Goal: Information Seeking & Learning: Learn about a topic

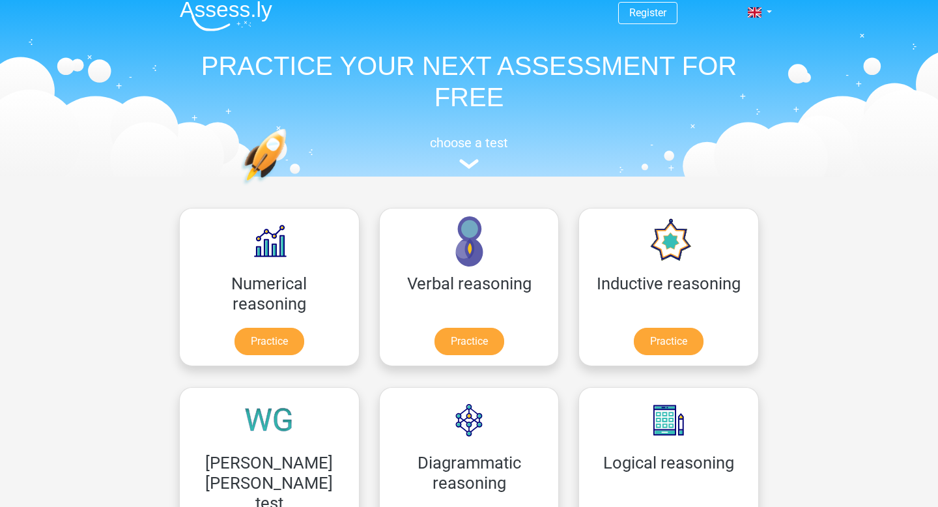
scroll to position [56, 0]
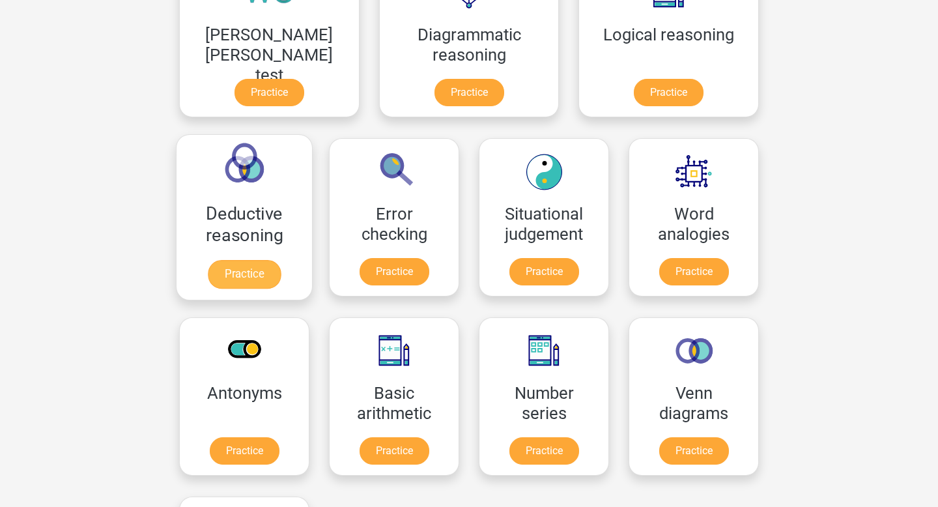
scroll to position [480, 0]
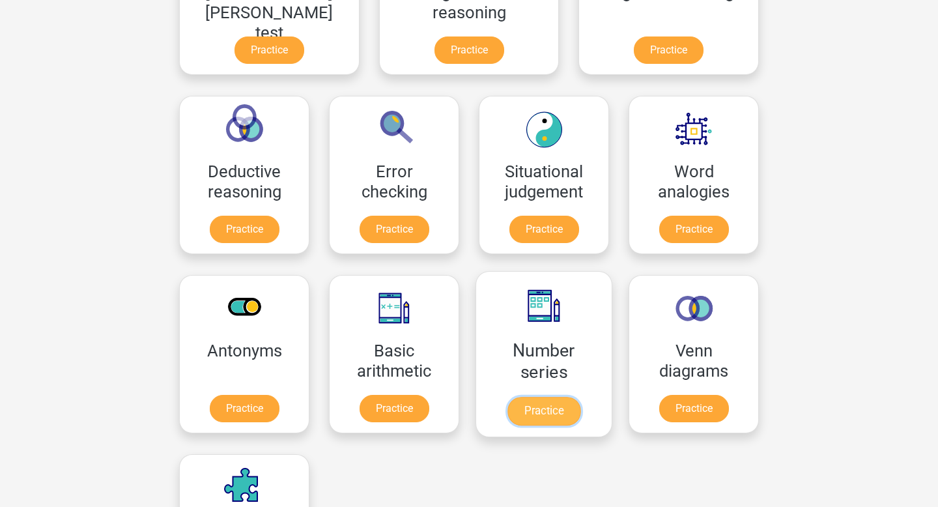
click at [507, 413] on link "Practice" at bounding box center [543, 411] width 73 height 29
click at [507, 412] on link "Practice" at bounding box center [543, 411] width 73 height 29
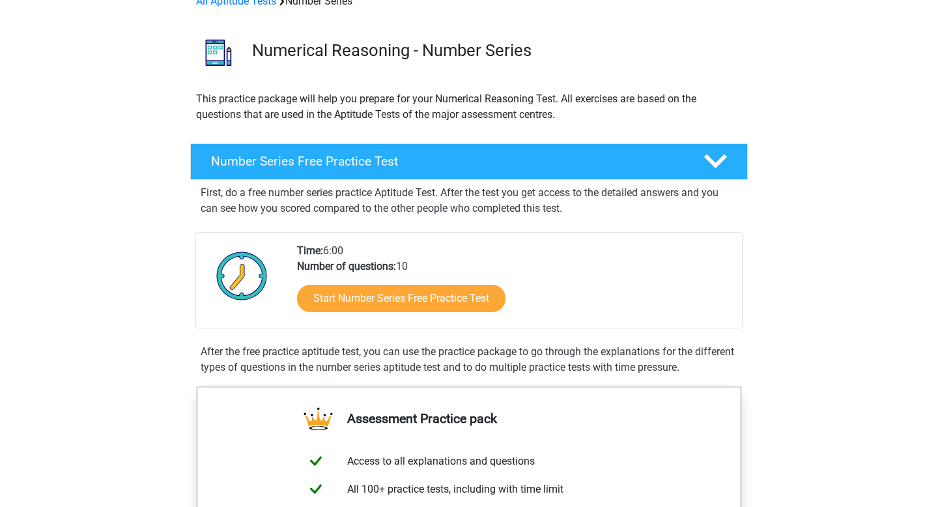
scroll to position [76, 0]
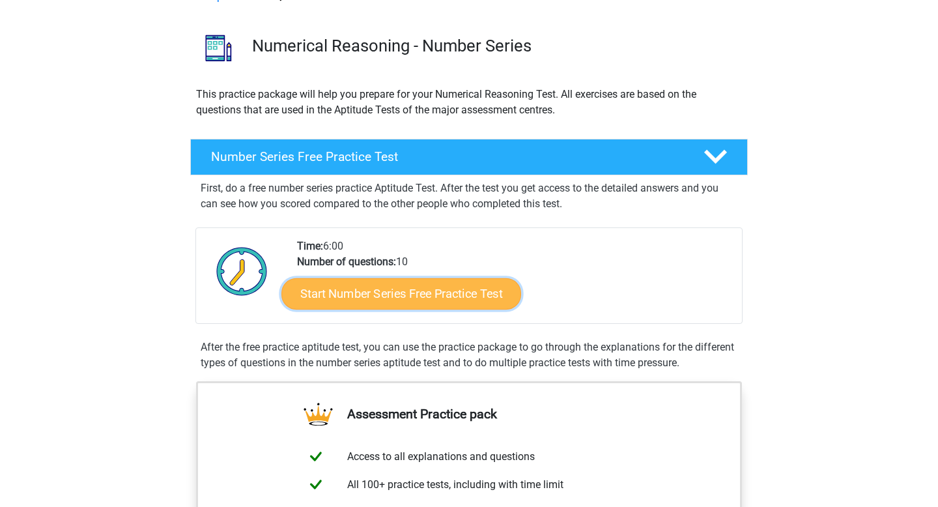
click at [391, 295] on link "Start Number Series Free Practice Test" at bounding box center [401, 292] width 240 height 31
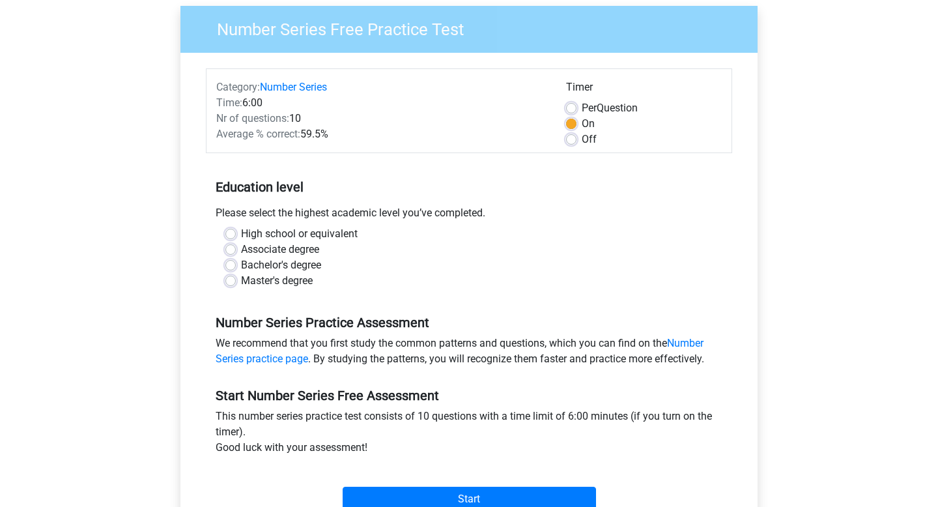
scroll to position [104, 0]
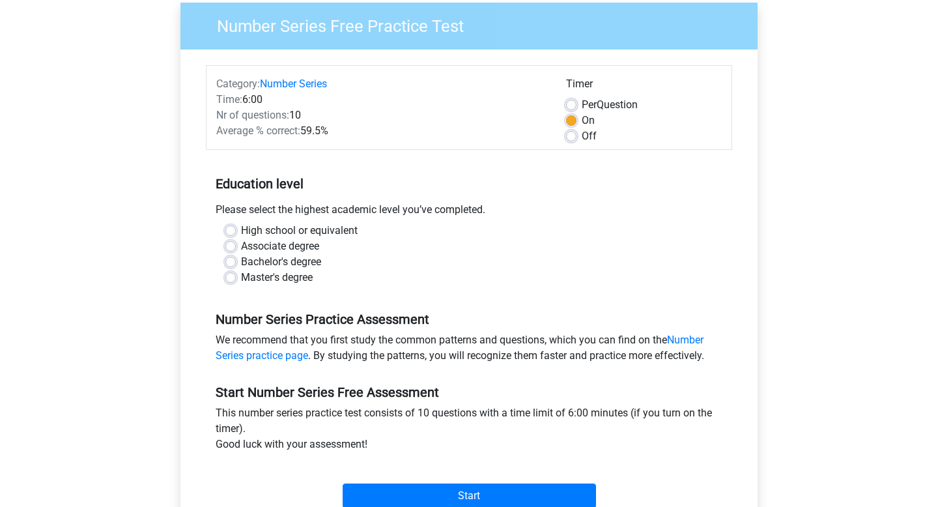
click at [241, 278] on label "Master's degree" at bounding box center [277, 278] width 72 height 16
click at [233, 278] on input "Master's degree" at bounding box center [230, 276] width 10 height 13
radio input "true"
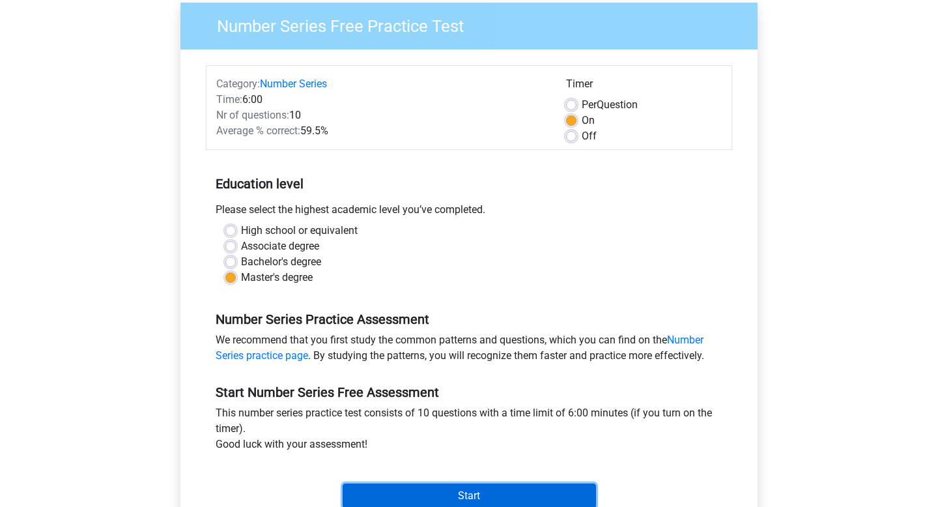
click at [420, 483] on input "Start" at bounding box center [469, 495] width 253 height 25
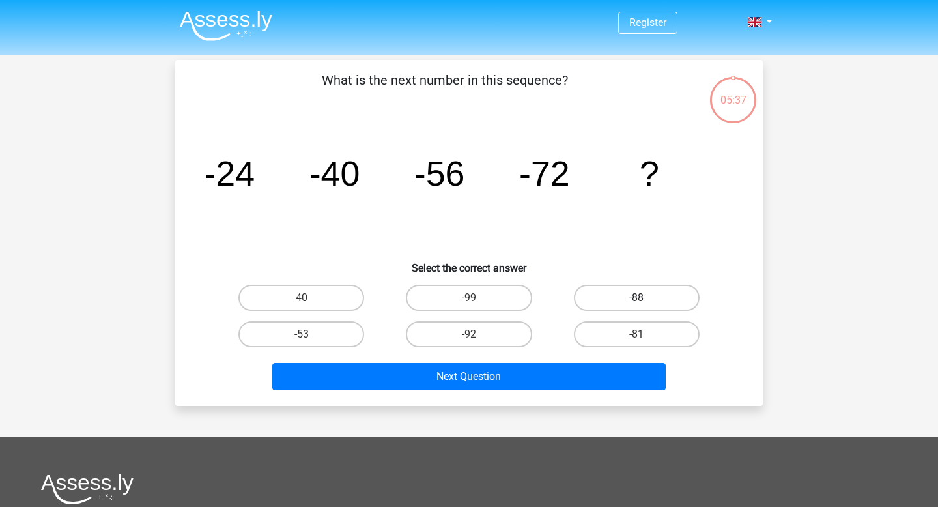
click at [656, 302] on label "-88" at bounding box center [637, 298] width 126 height 26
click at [645, 302] on input "-88" at bounding box center [640, 302] width 8 height 8
radio input "true"
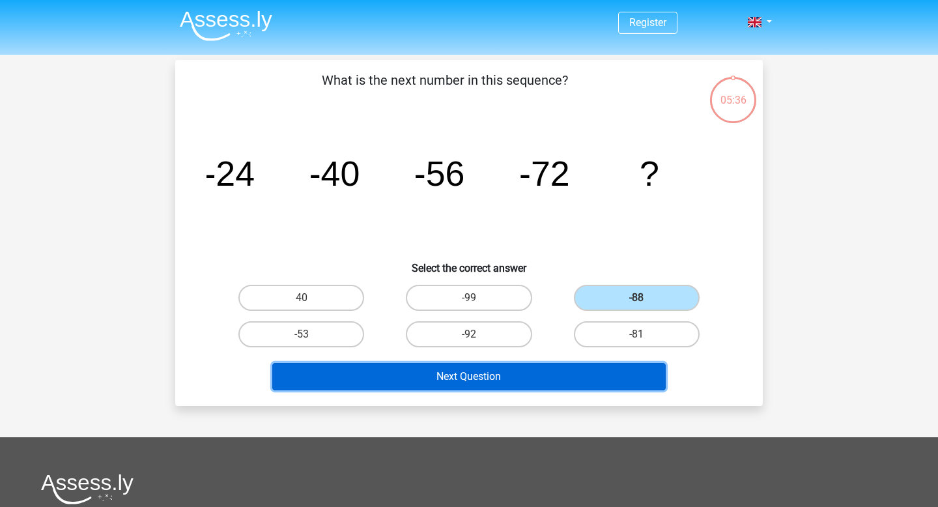
click at [610, 373] on button "Next Question" at bounding box center [469, 376] width 394 height 27
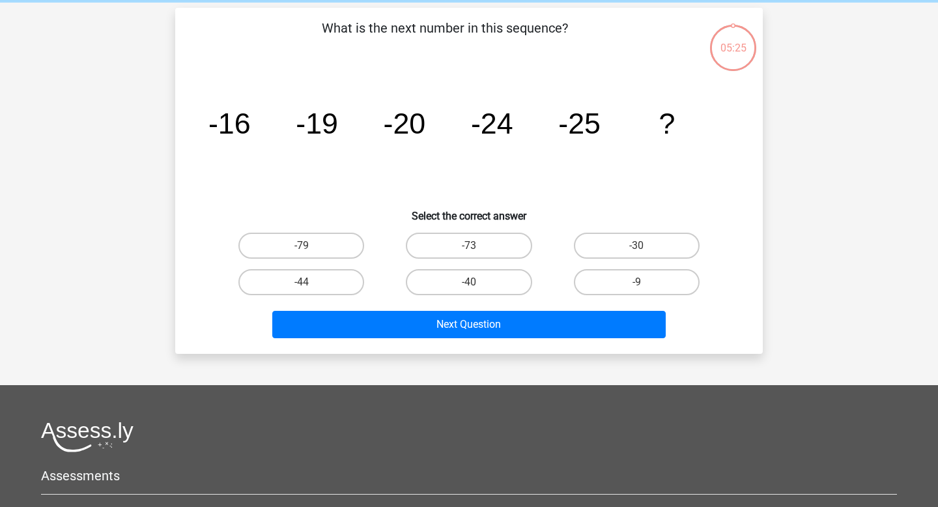
scroll to position [60, 0]
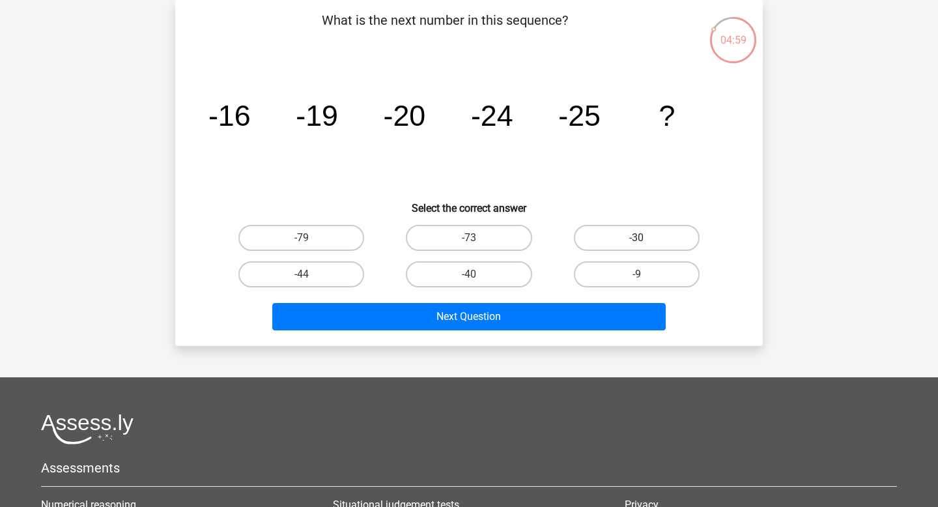
click at [657, 234] on label "-30" at bounding box center [637, 238] width 126 height 26
click at [645, 238] on input "-30" at bounding box center [640, 242] width 8 height 8
radio input "true"
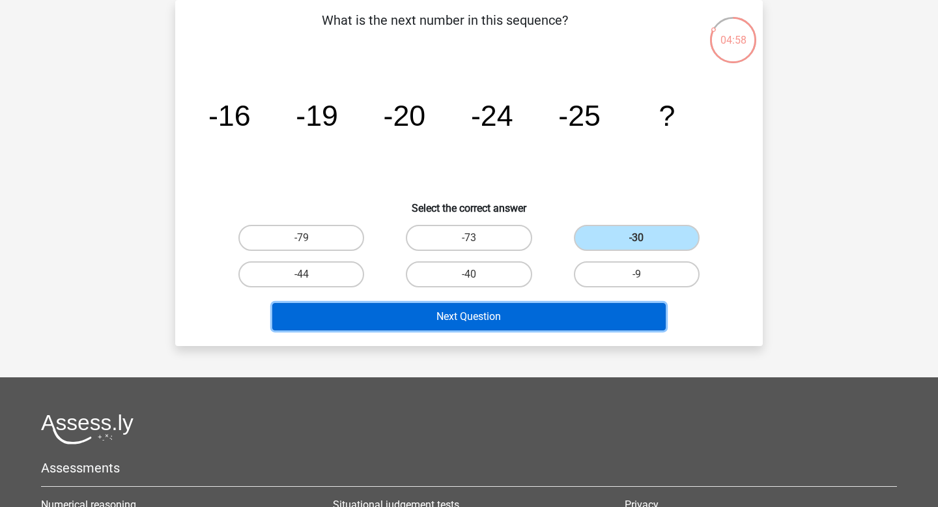
click at [592, 313] on button "Next Question" at bounding box center [469, 316] width 394 height 27
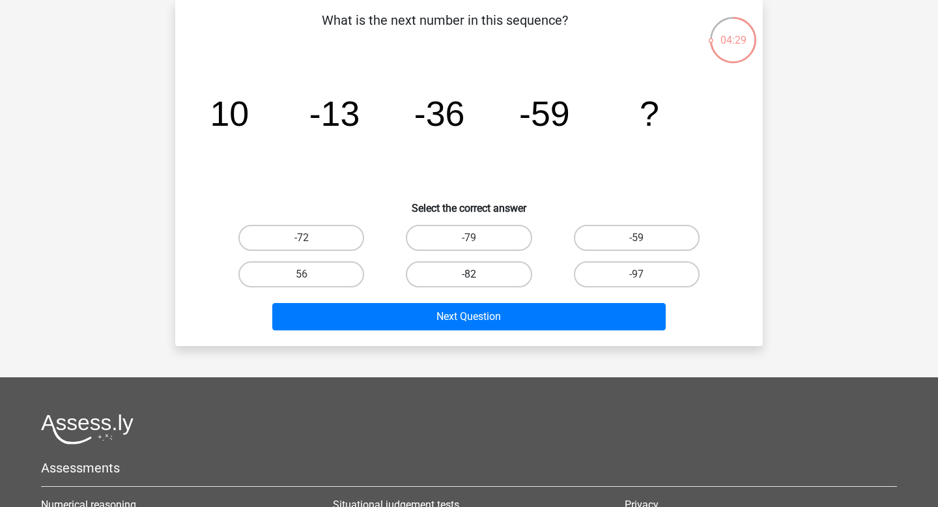
click at [499, 273] on label "-82" at bounding box center [469, 274] width 126 height 26
click at [477, 274] on input "-82" at bounding box center [473, 278] width 8 height 8
radio input "true"
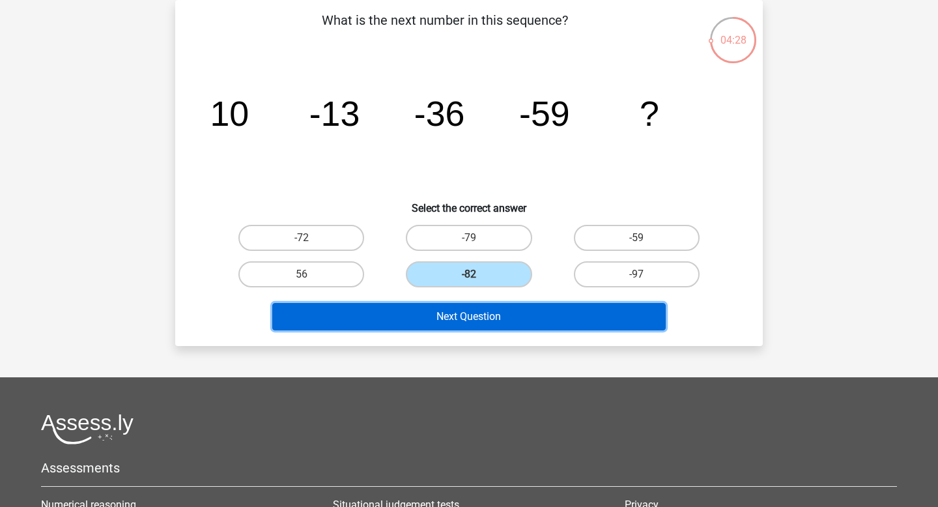
click at [501, 318] on button "Next Question" at bounding box center [469, 316] width 394 height 27
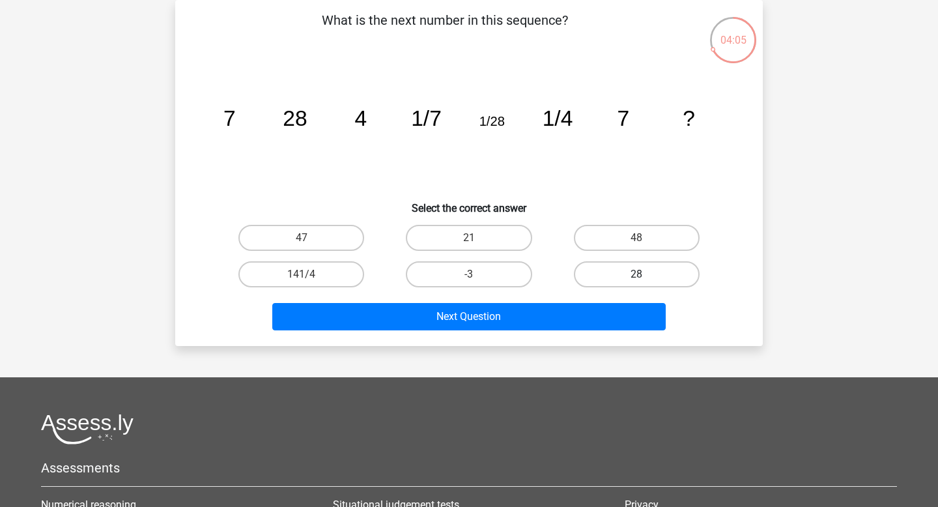
click at [602, 275] on label "28" at bounding box center [637, 274] width 126 height 26
click at [636, 275] on input "28" at bounding box center [640, 278] width 8 height 8
radio input "true"
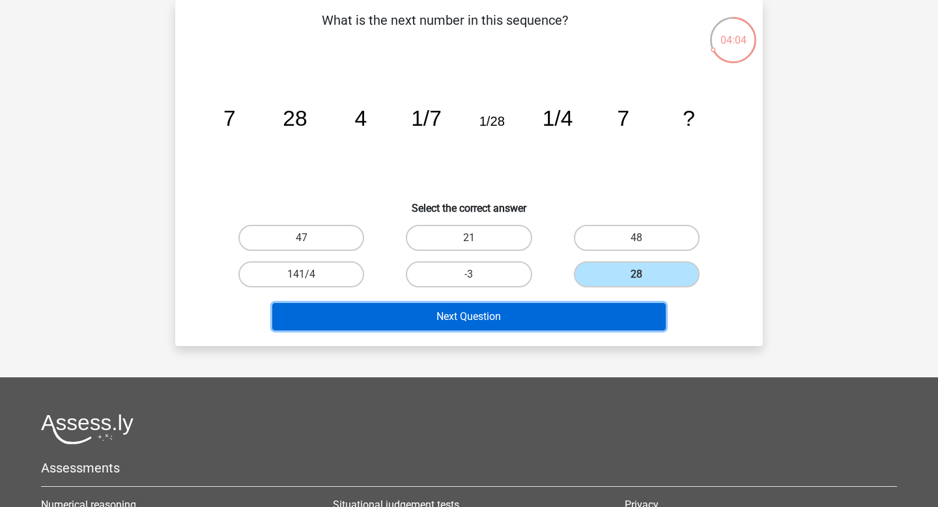
click at [559, 324] on button "Next Question" at bounding box center [469, 316] width 394 height 27
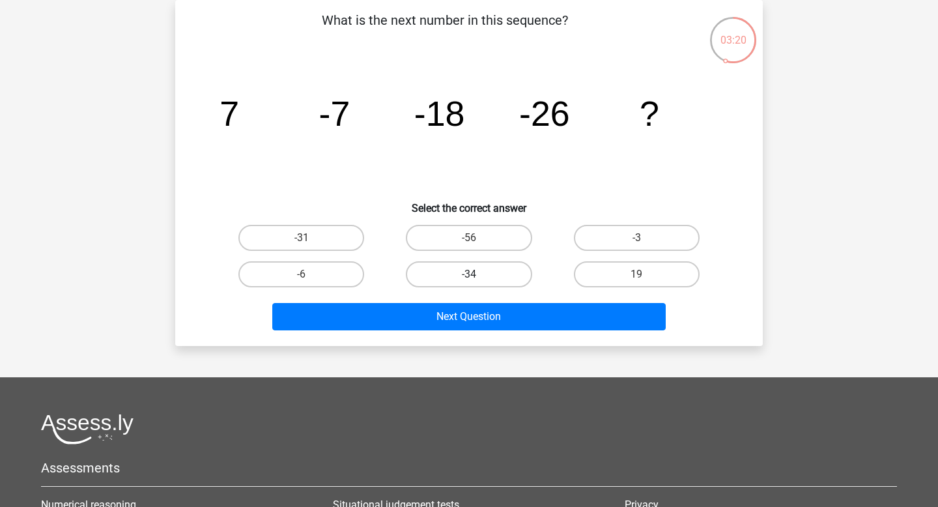
click at [440, 276] on label "-34" at bounding box center [469, 274] width 126 height 26
click at [469, 276] on input "-34" at bounding box center [473, 278] width 8 height 8
radio input "true"
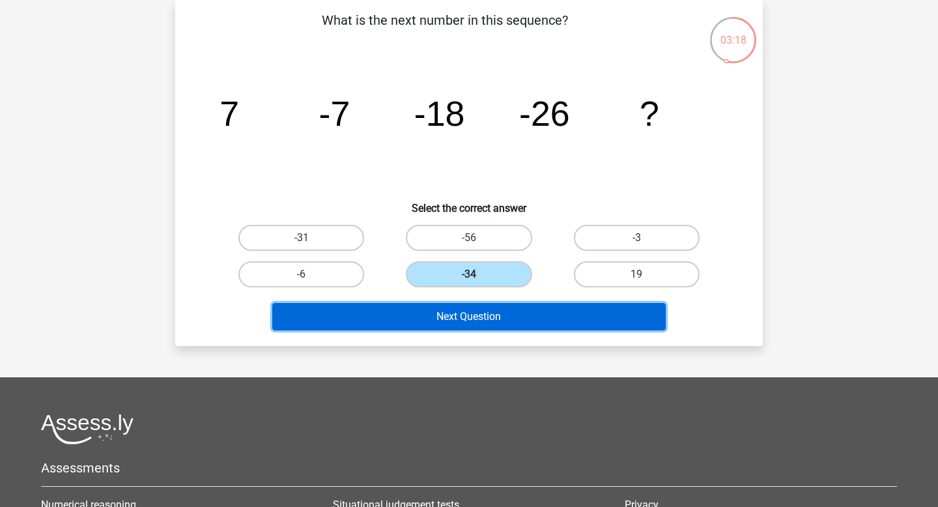
click at [455, 315] on button "Next Question" at bounding box center [469, 316] width 394 height 27
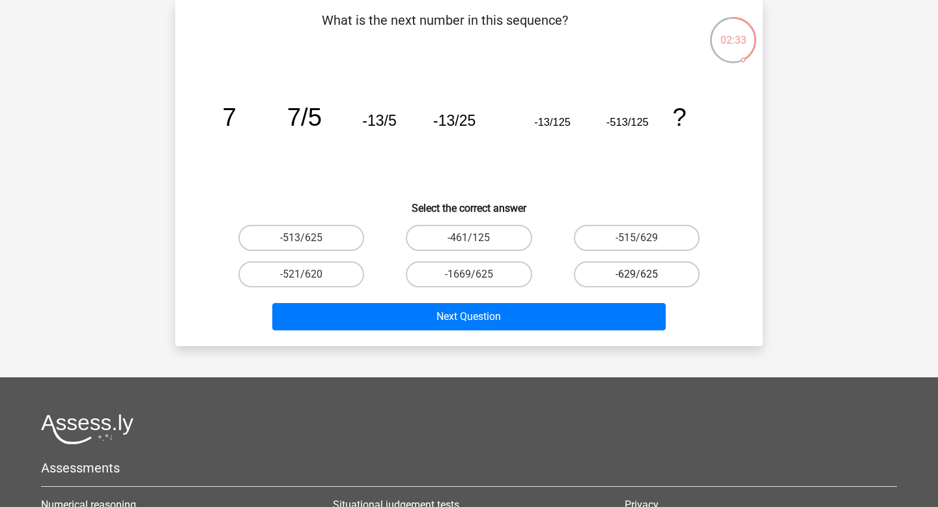
click at [605, 276] on label "-629/625" at bounding box center [637, 274] width 126 height 26
click at [636, 276] on input "-629/625" at bounding box center [640, 278] width 8 height 8
radio input "true"
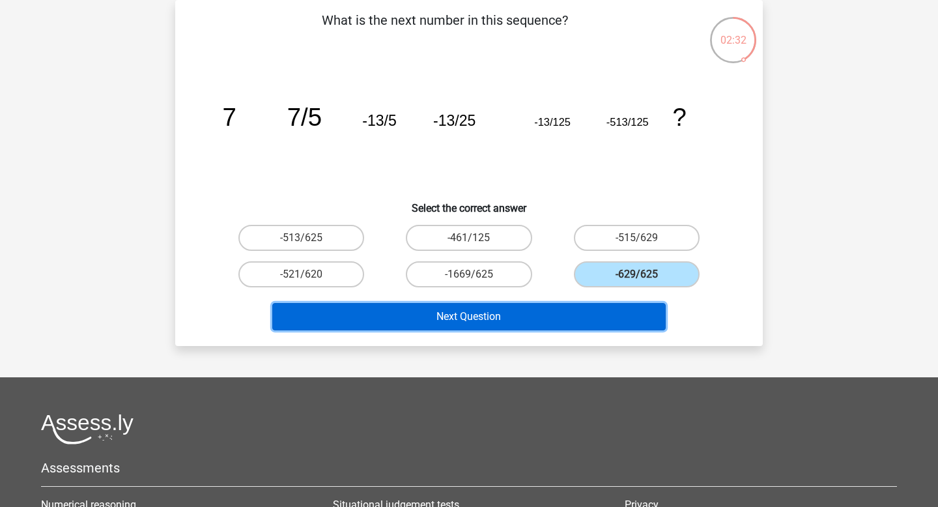
click at [589, 319] on button "Next Question" at bounding box center [469, 316] width 394 height 27
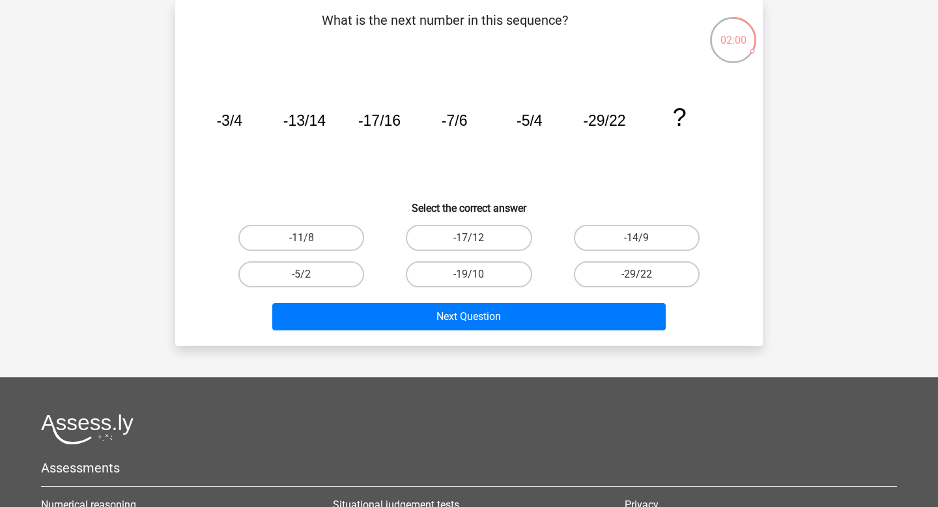
scroll to position [0, 0]
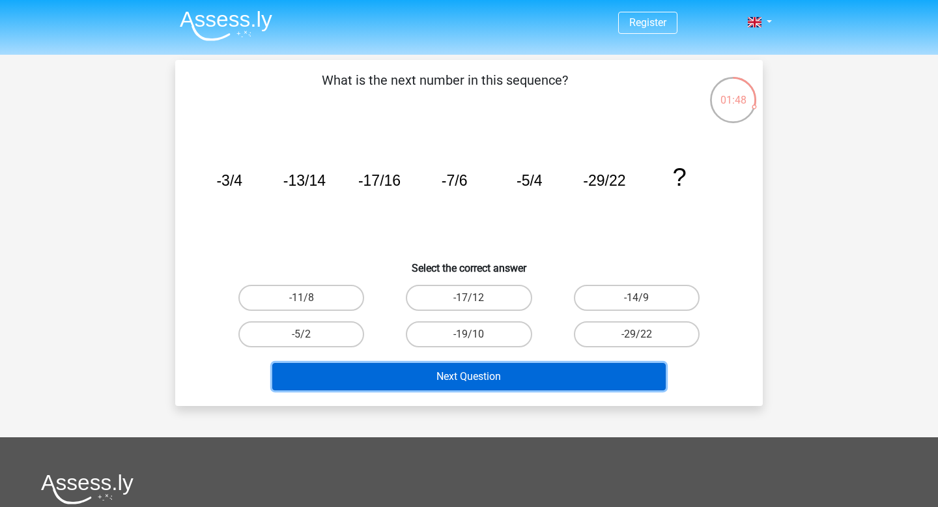
click at [568, 369] on button "Next Question" at bounding box center [469, 376] width 394 height 27
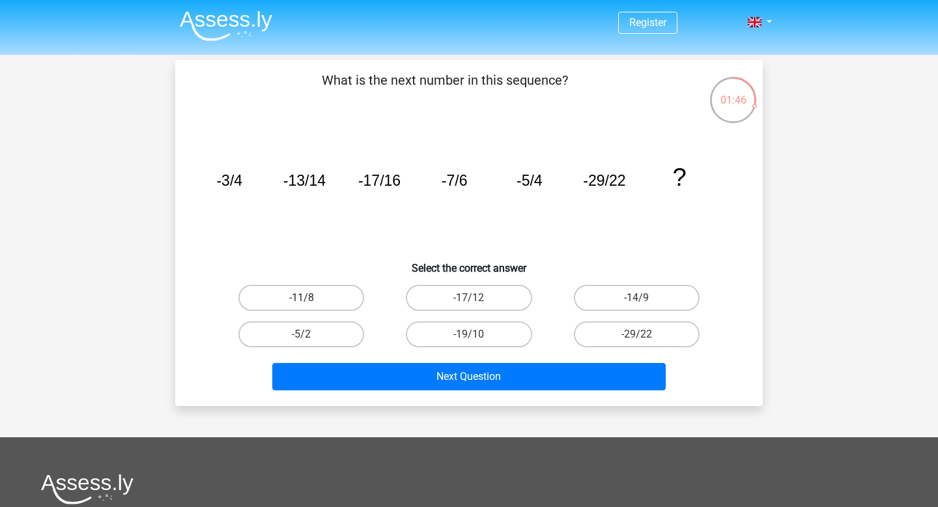
click at [341, 297] on label "-11/8" at bounding box center [301, 298] width 126 height 26
click at [310, 298] on input "-11/8" at bounding box center [305, 302] width 8 height 8
radio input "true"
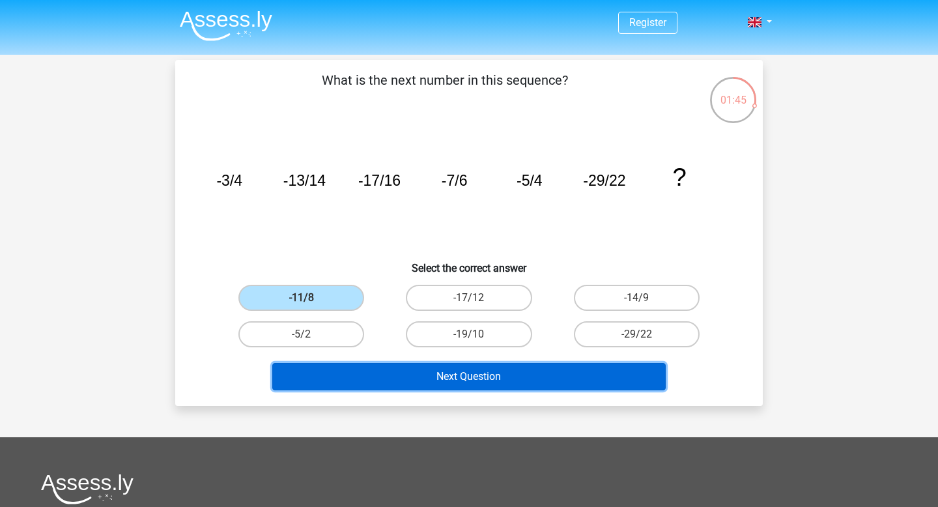
click at [486, 382] on button "Next Question" at bounding box center [469, 376] width 394 height 27
click at [486, 381] on button "Next Question" at bounding box center [469, 376] width 394 height 27
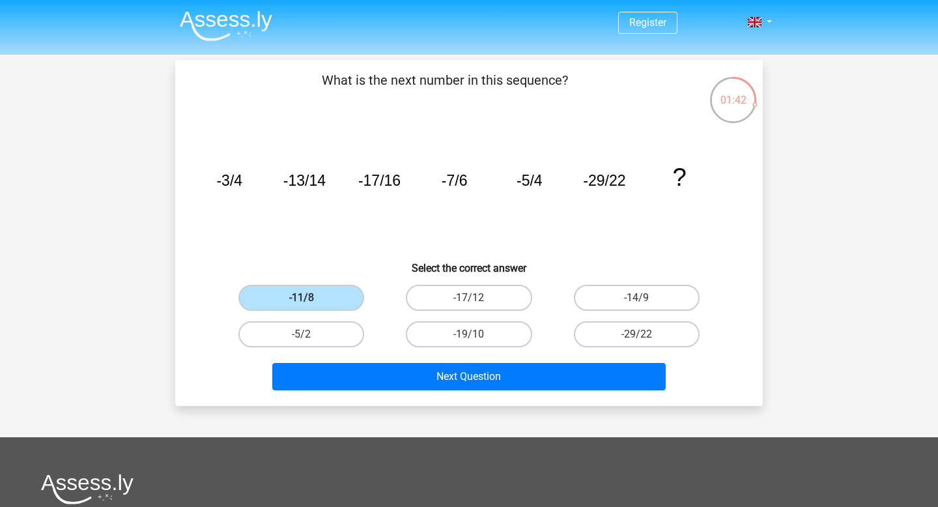
click at [474, 284] on div "-17/12" at bounding box center [468, 297] width 167 height 36
click at [474, 298] on input "-17/12" at bounding box center [473, 302] width 8 height 8
radio input "true"
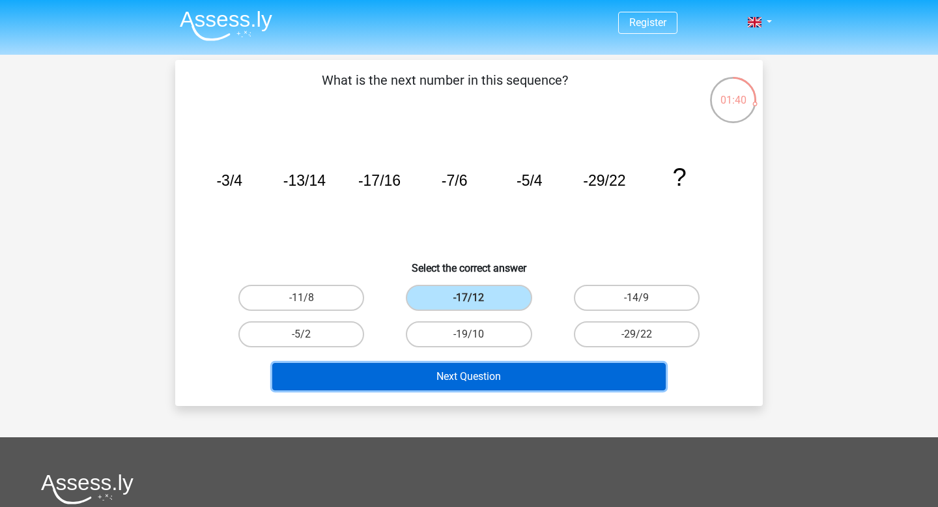
click at [474, 379] on button "Next Question" at bounding box center [469, 376] width 394 height 27
